Goal: Information Seeking & Learning: Compare options

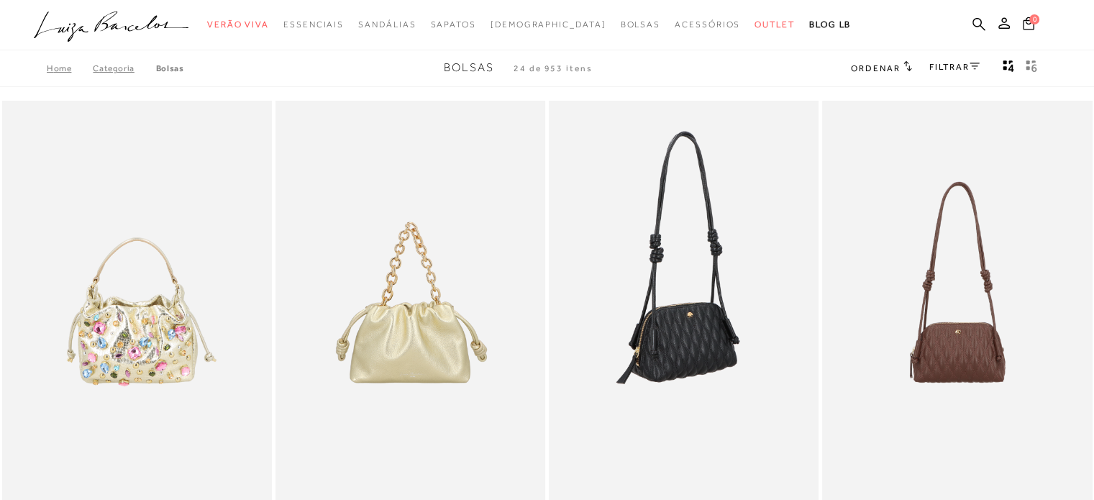
click at [719, 330] on img at bounding box center [684, 303] width 268 height 405
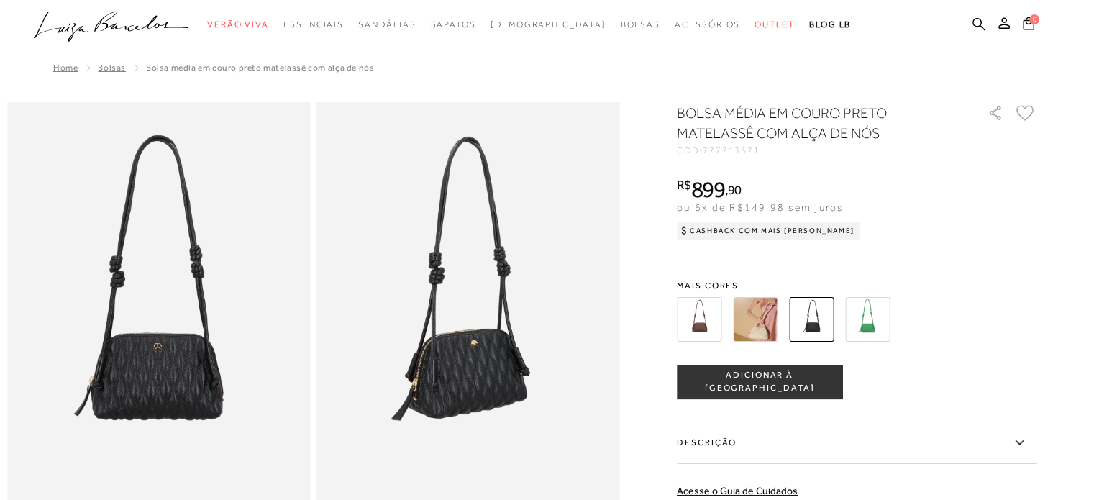
click at [822, 317] on img at bounding box center [811, 319] width 45 height 45
click at [754, 324] on img at bounding box center [755, 319] width 45 height 45
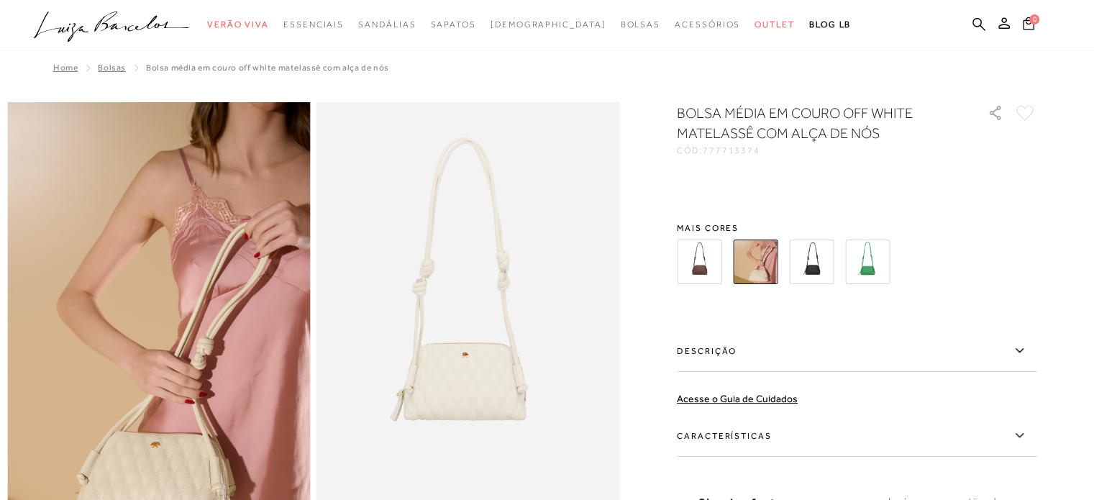
click at [702, 321] on div "BOLSA MÉDIA EM COURO OFF WHITE MATELASSÊ COM ALÇA DE NÓS CÓD: 777713374 × É nec…" at bounding box center [857, 349] width 360 height 493
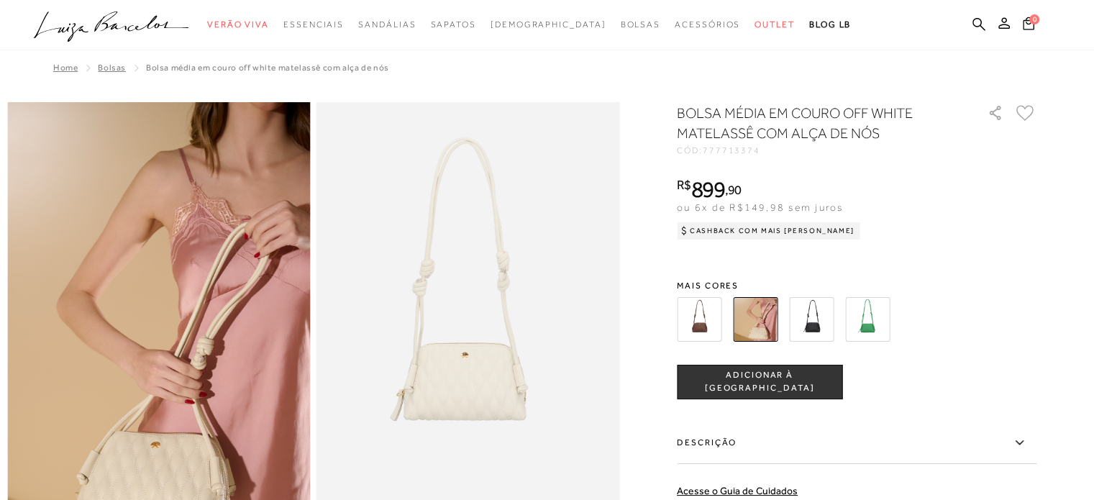
click at [702, 321] on img at bounding box center [699, 319] width 45 height 45
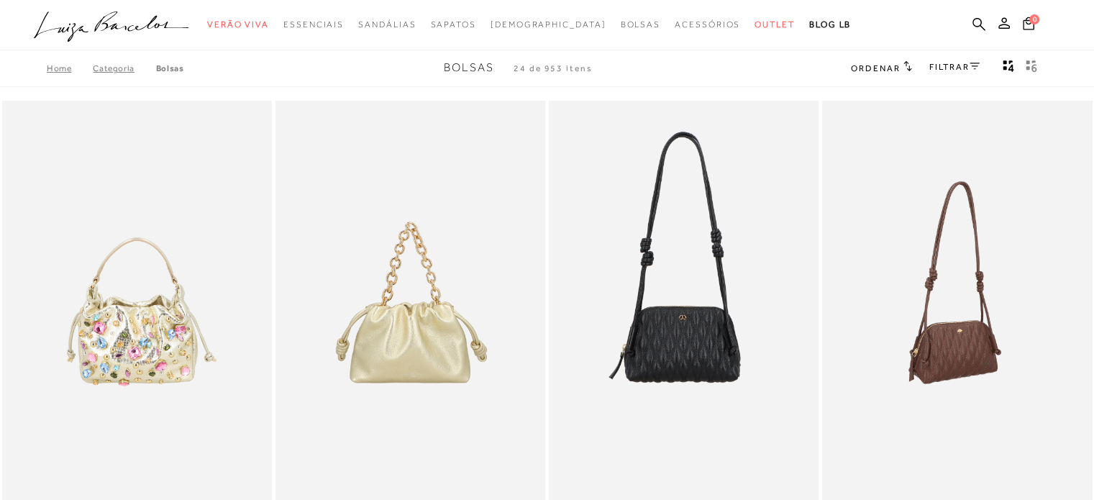
click at [927, 298] on img at bounding box center [957, 303] width 268 height 405
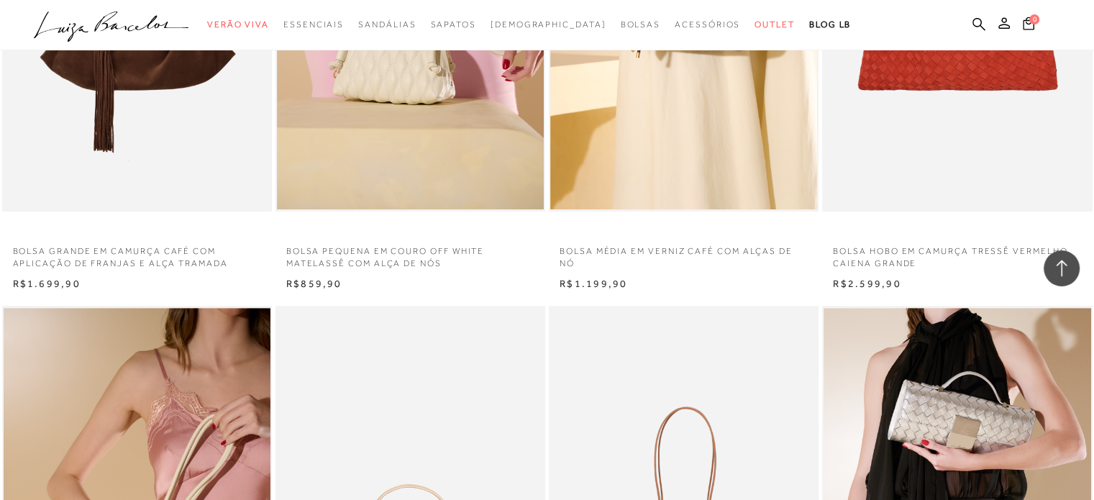
scroll to position [647, 0]
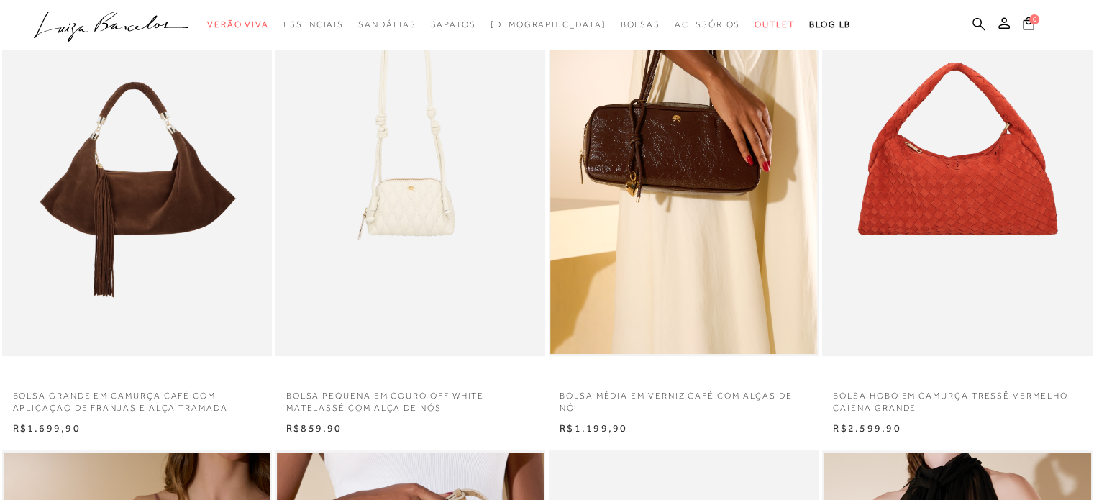
click at [395, 270] on img at bounding box center [411, 154] width 268 height 405
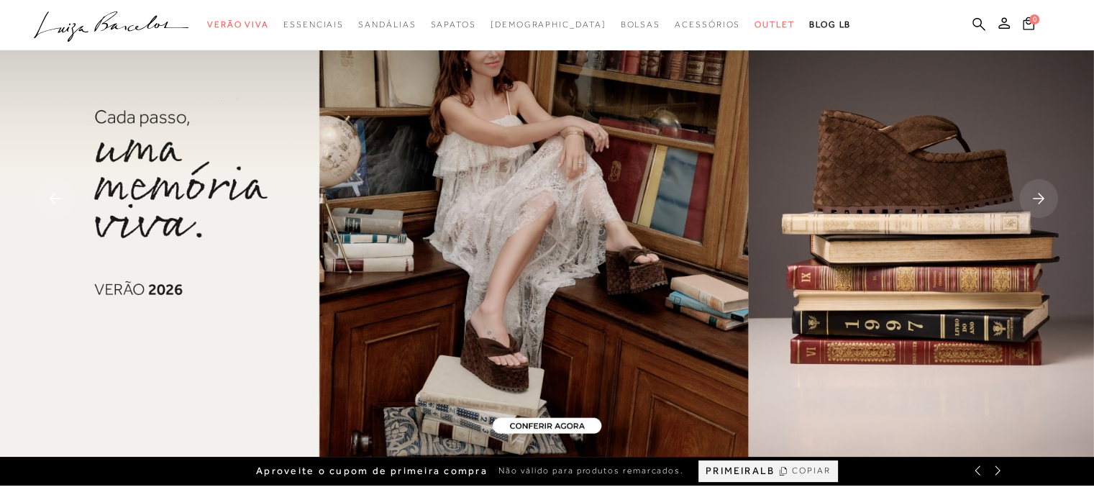
scroll to position [144, 0]
